Goal: Task Accomplishment & Management: Complete application form

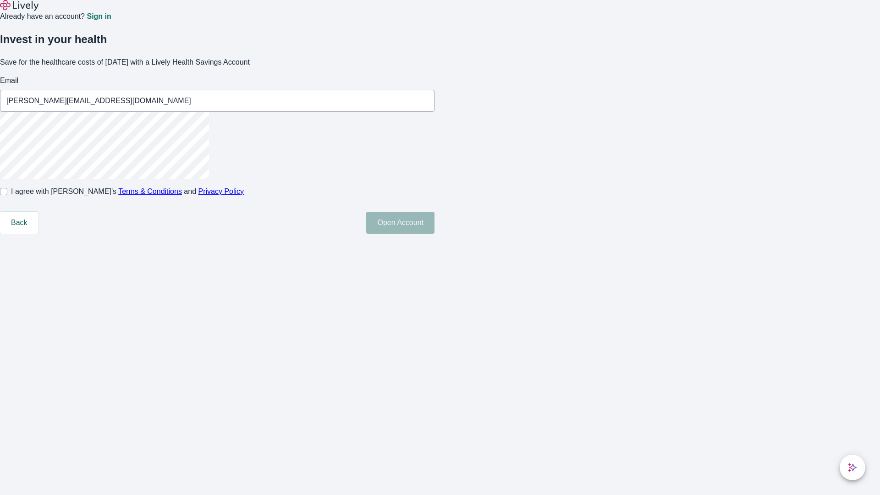
click at [7, 195] on input "I agree with Lively’s Terms & Conditions and Privacy Policy" at bounding box center [3, 191] width 7 height 7
checkbox input "true"
click at [435, 234] on button "Open Account" at bounding box center [400, 223] width 68 height 22
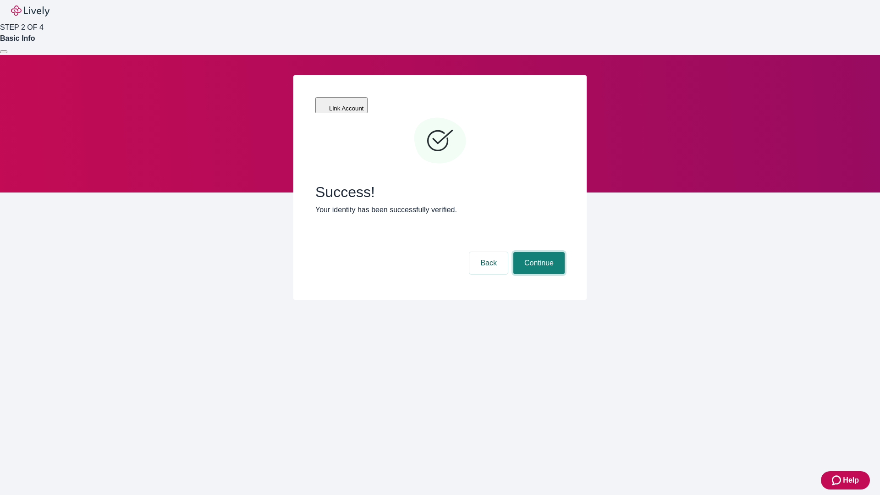
click at [538, 252] on button "Continue" at bounding box center [538, 263] width 51 height 22
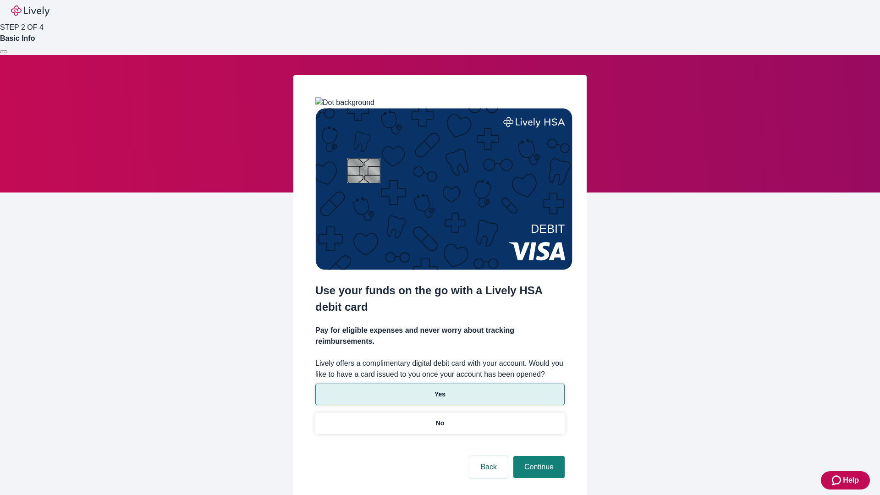
click at [440, 390] on p "Yes" at bounding box center [440, 395] width 11 height 10
click at [538, 456] on button "Continue" at bounding box center [538, 467] width 51 height 22
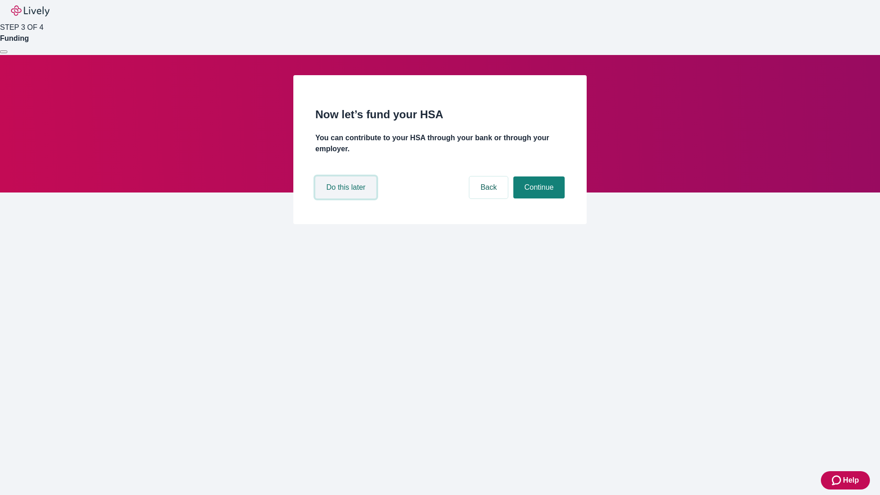
click at [347, 199] on button "Do this later" at bounding box center [345, 188] width 61 height 22
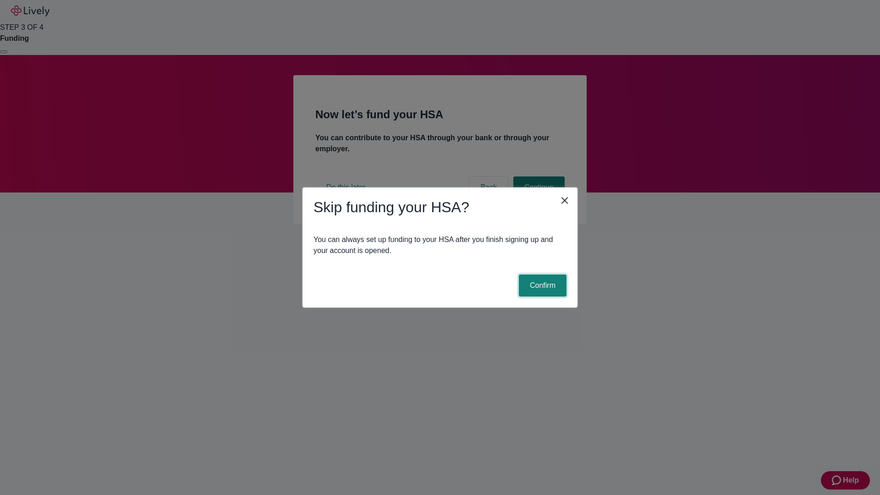
click at [541, 286] on button "Confirm" at bounding box center [543, 286] width 48 height 22
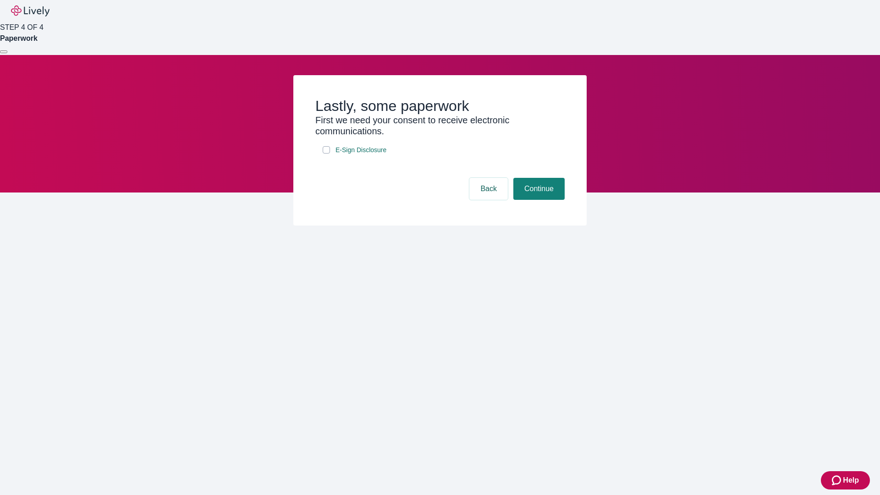
click at [326, 154] on input "E-Sign Disclosure" at bounding box center [326, 149] width 7 height 7
checkbox input "true"
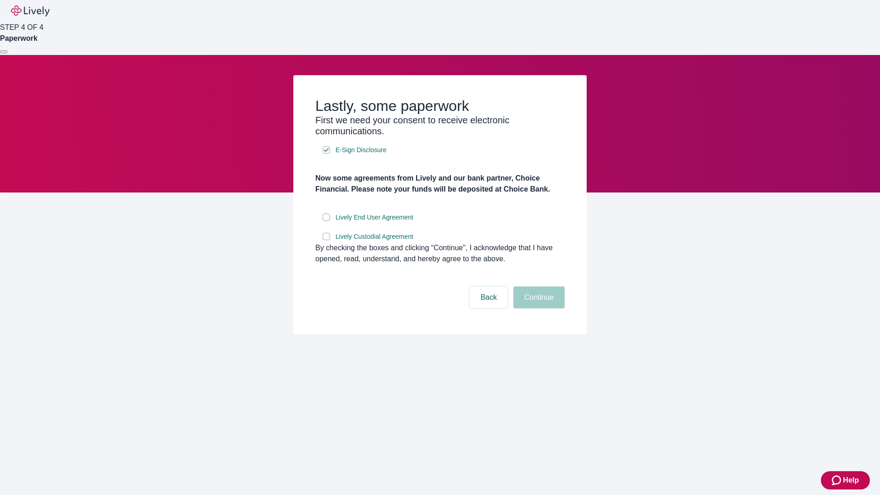
click at [326, 221] on input "Lively End User Agreement" at bounding box center [326, 217] width 7 height 7
checkbox input "true"
click at [326, 240] on input "Lively Custodial Agreement" at bounding box center [326, 236] width 7 height 7
checkbox input "true"
click at [538, 309] on button "Continue" at bounding box center [538, 298] width 51 height 22
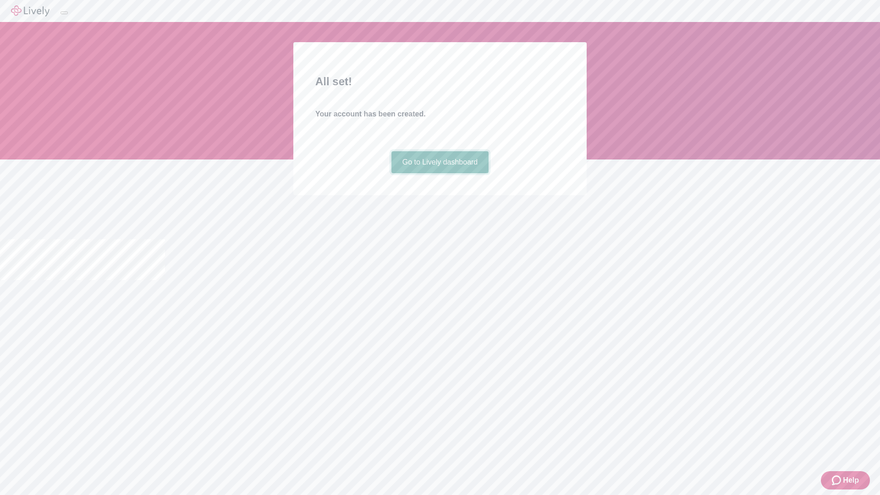
click at [440, 173] on link "Go to Lively dashboard" at bounding box center [441, 162] width 98 height 22
